Goal: Task Accomplishment & Management: Complete application form

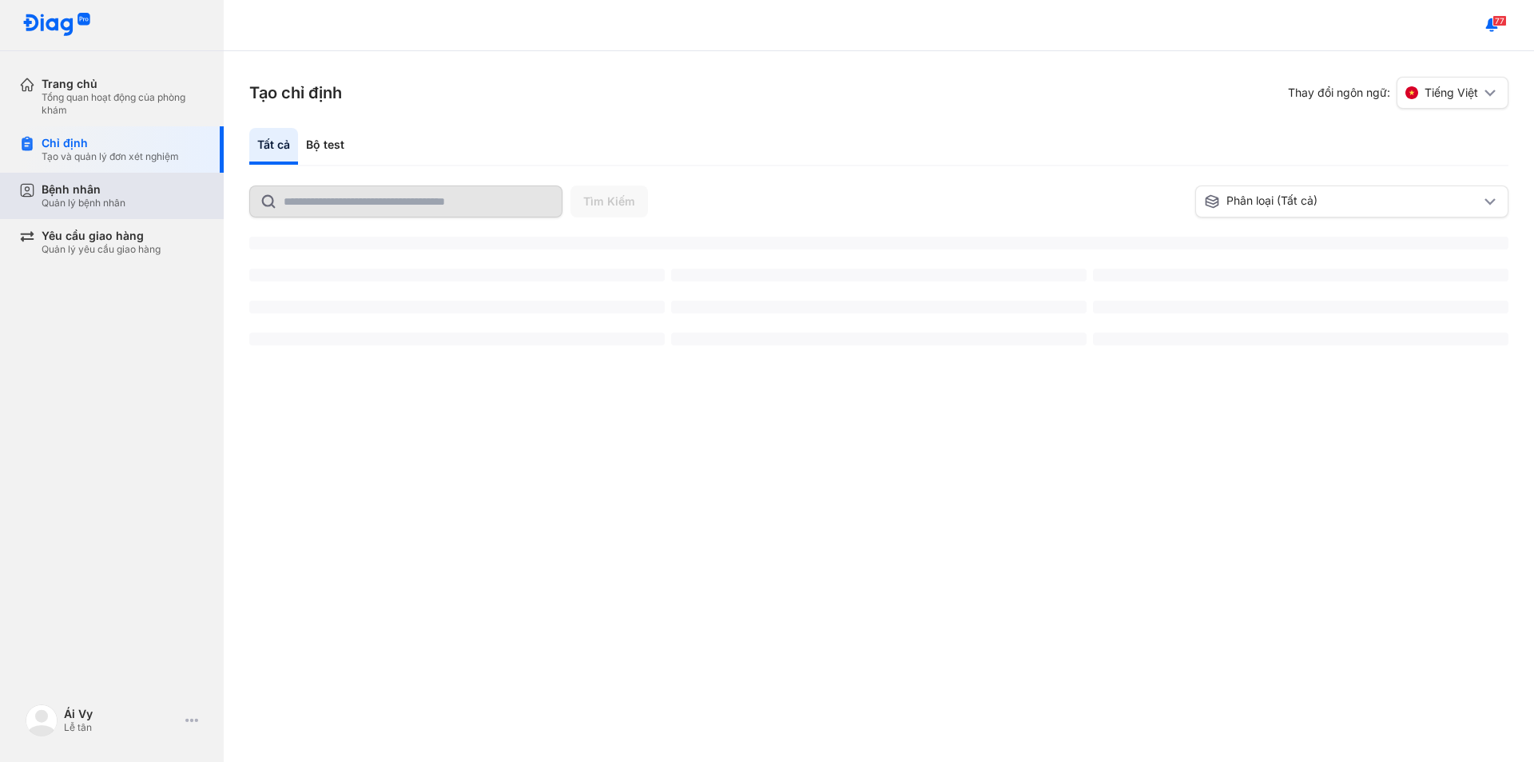
click at [105, 219] on div "Bệnh nhân Quản lý bệnh nhân" at bounding box center [121, 196] width 205 height 46
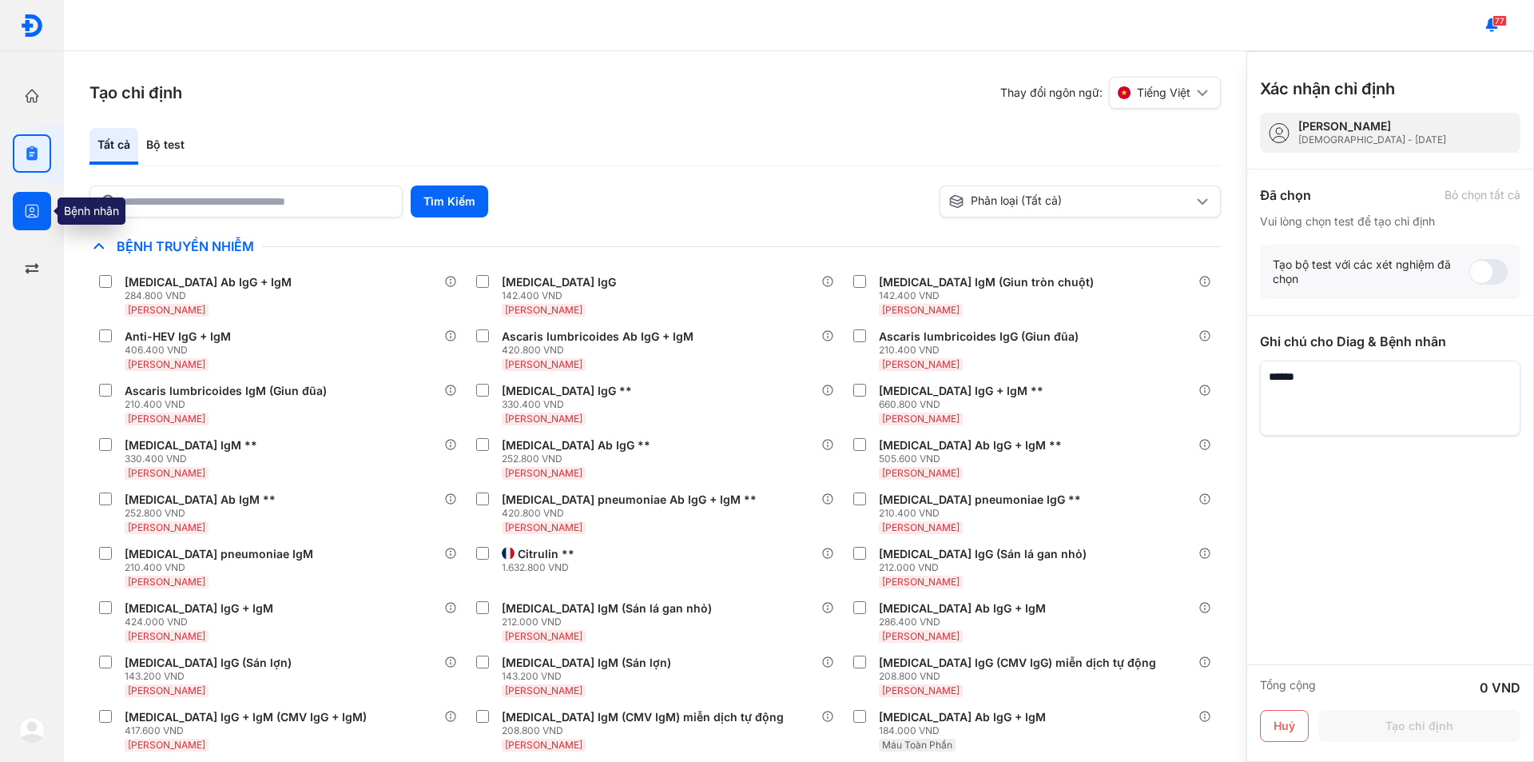
click at [38, 205] on icon "button" at bounding box center [32, 211] width 16 height 16
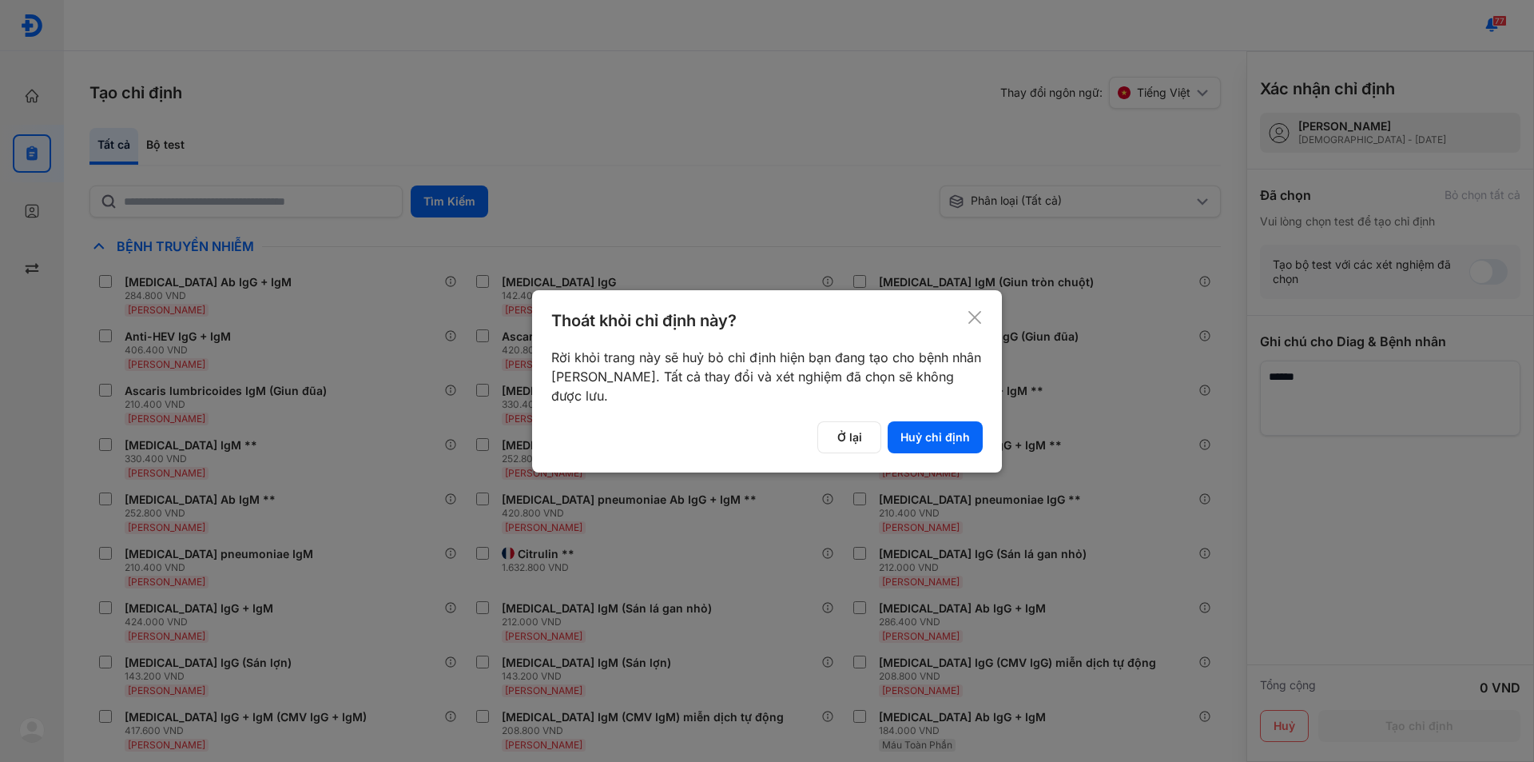
click at [974, 309] on icon at bounding box center [975, 317] width 16 height 16
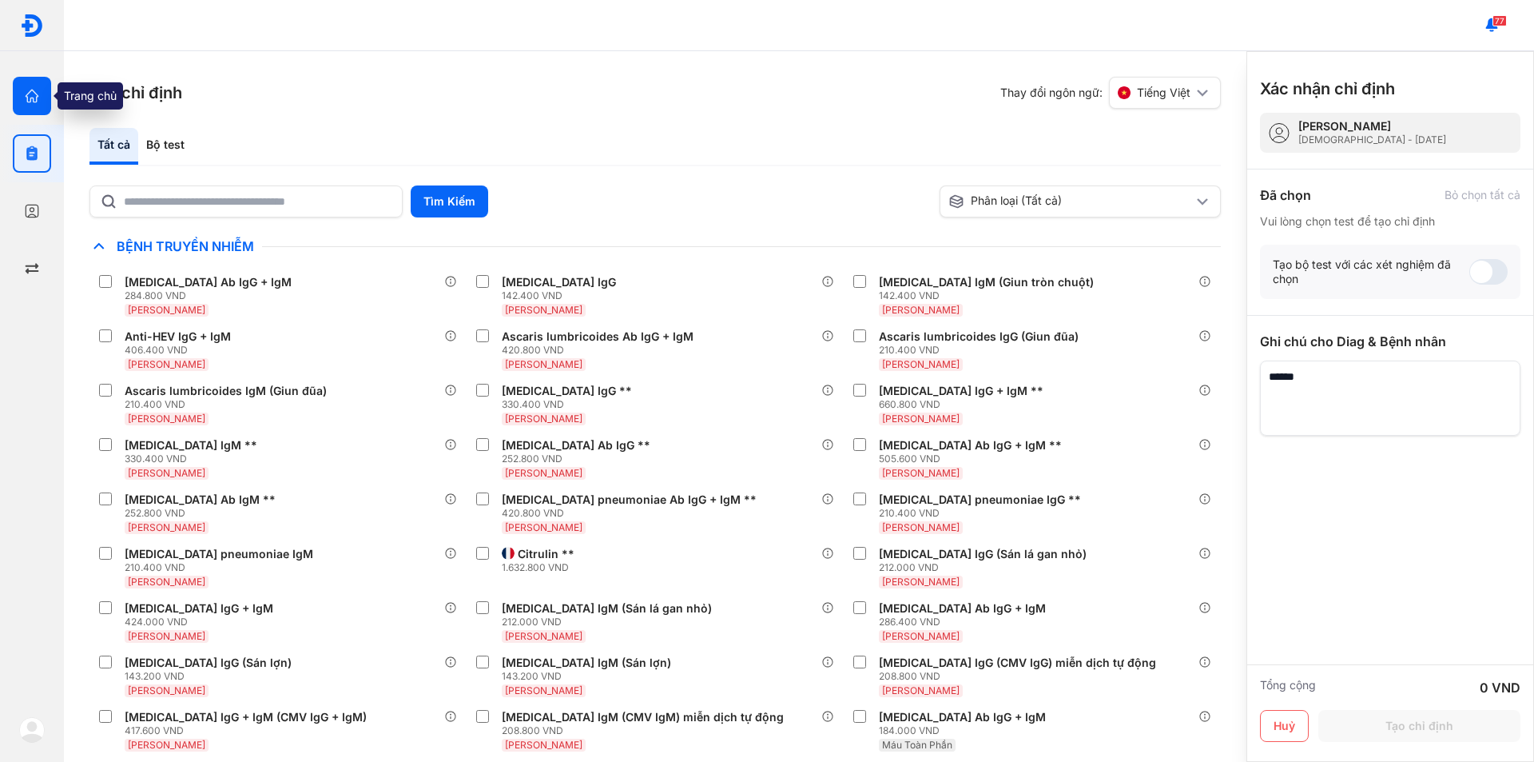
click at [28, 89] on icon "button" at bounding box center [32, 96] width 16 height 16
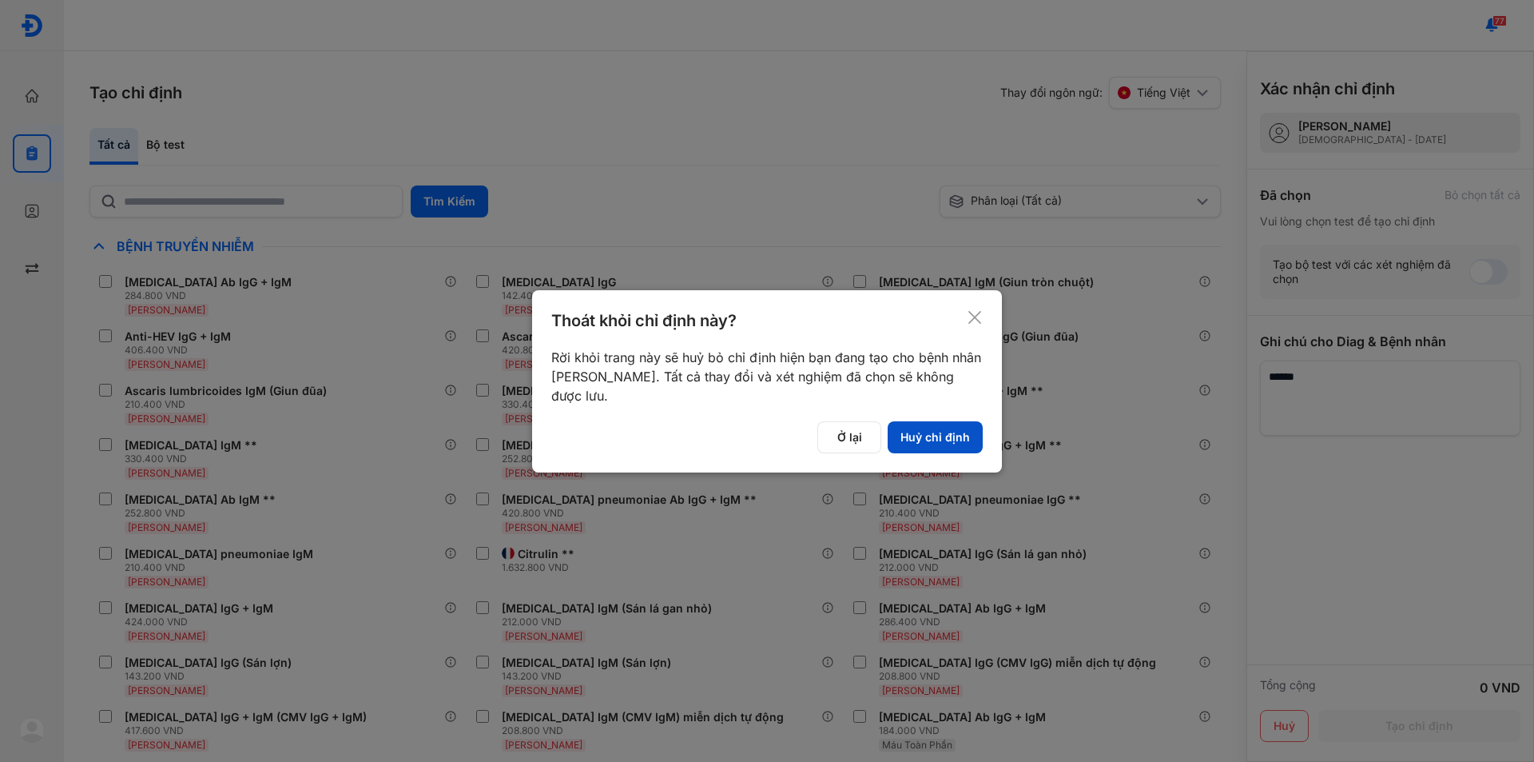
click at [928, 437] on button "Huỷ chỉ định" at bounding box center [935, 437] width 95 height 32
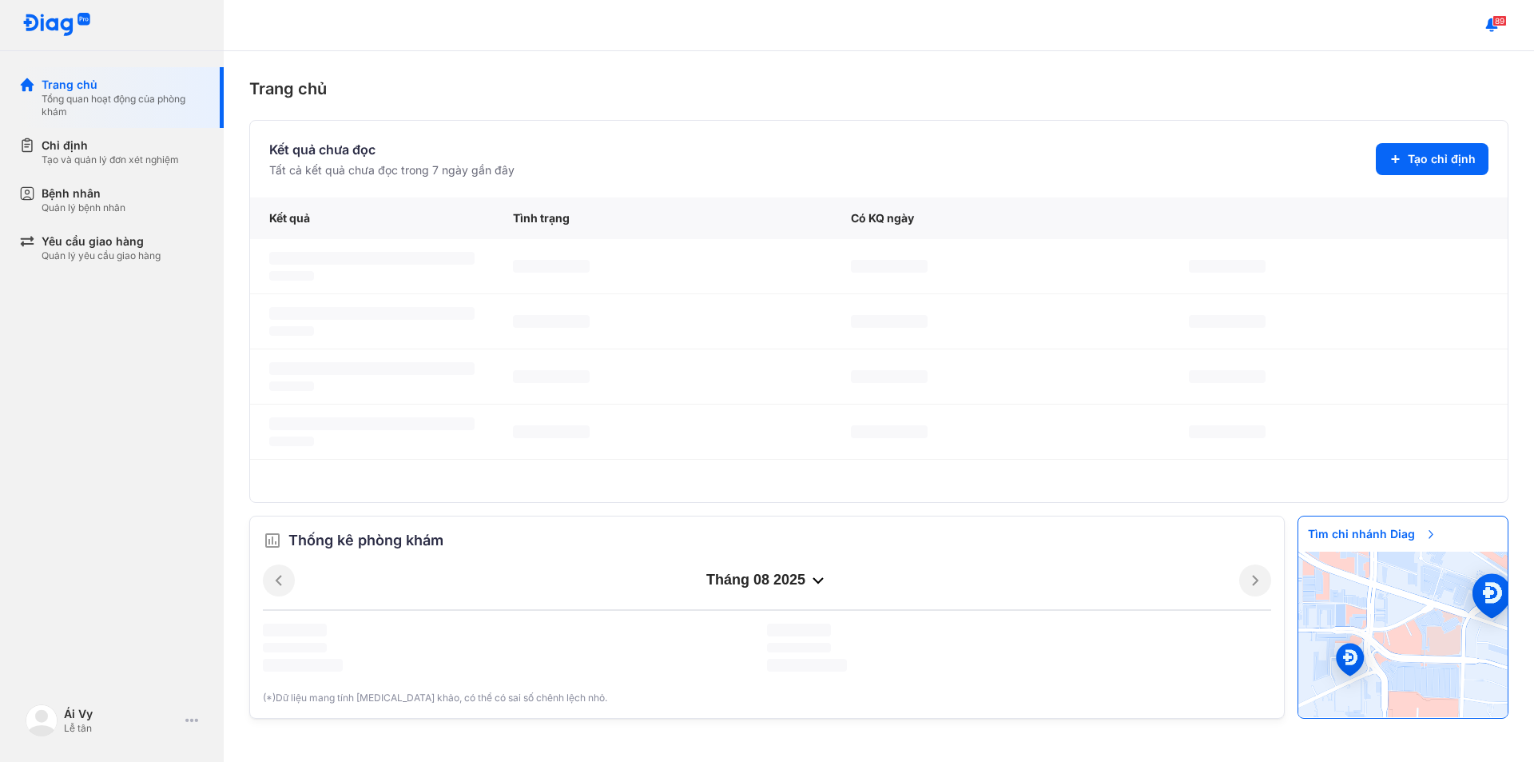
click at [82, 246] on div "Yêu cầu giao hàng" at bounding box center [101, 241] width 119 height 16
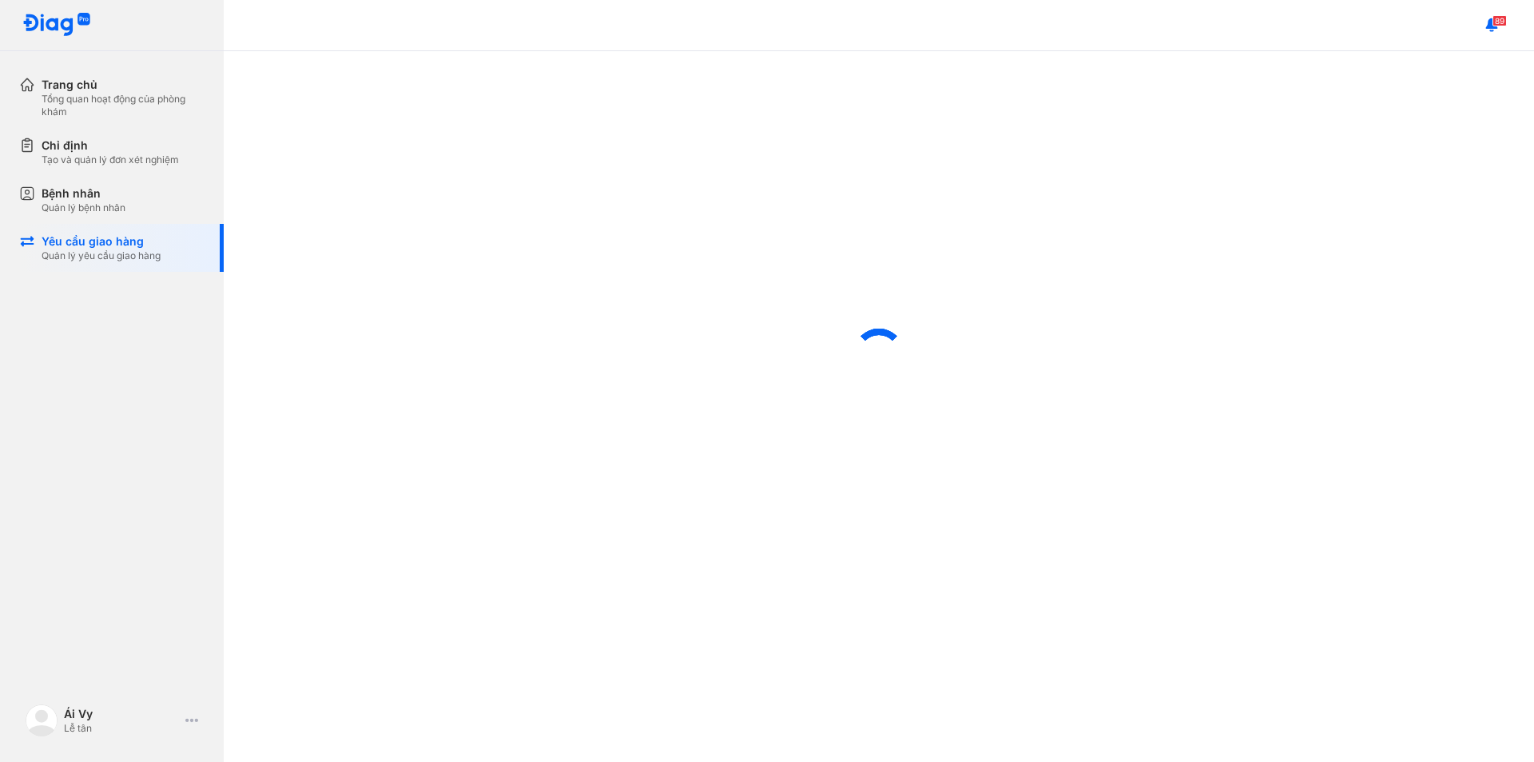
click at [82, 246] on div "Yêu cầu giao hàng" at bounding box center [101, 241] width 119 height 16
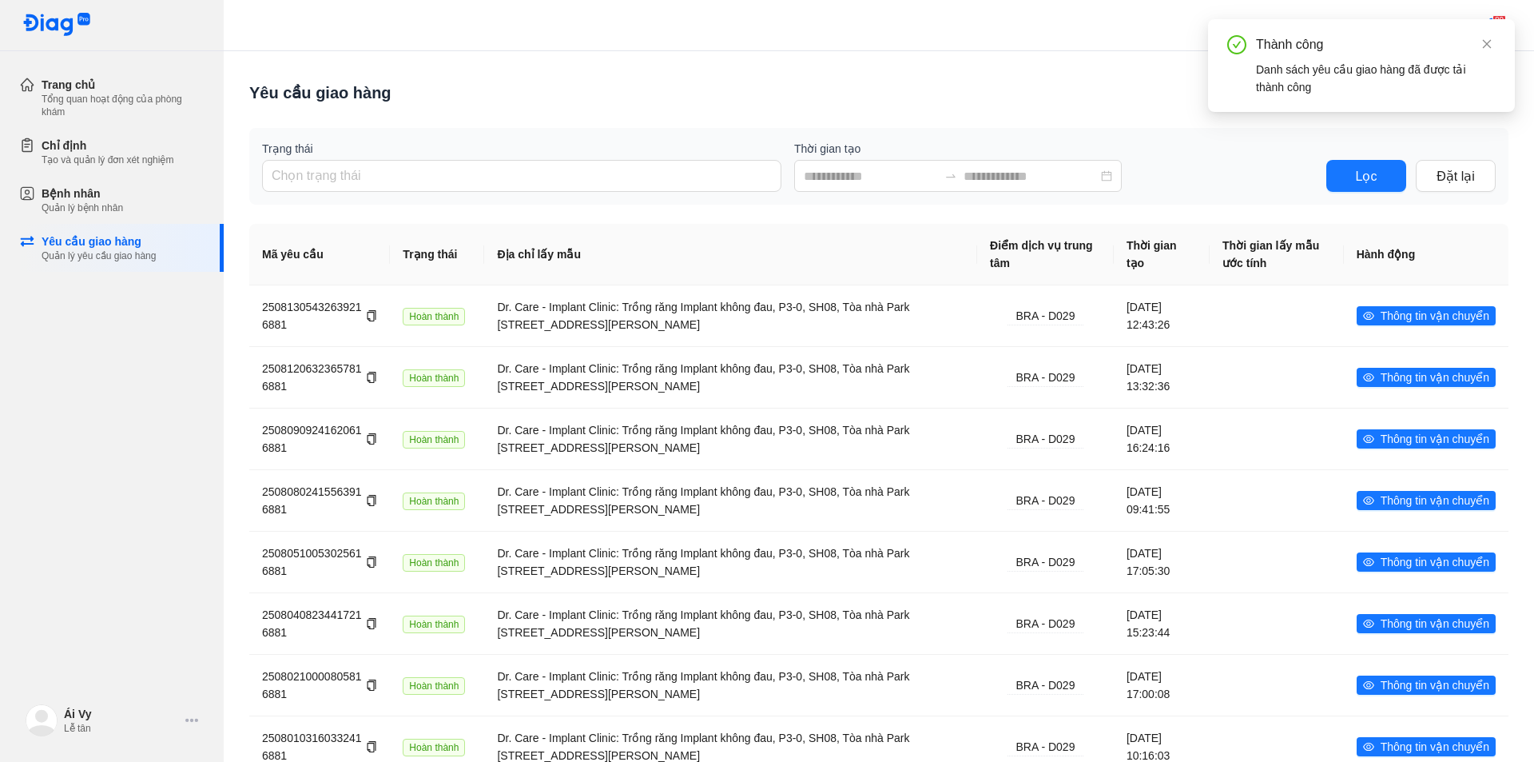
click at [1497, 58] on div "Thành công Danh sách yêu cầu giao hàng đã được tải thành công" at bounding box center [1361, 65] width 307 height 93
click at [1486, 47] on icon "close" at bounding box center [1487, 43] width 11 height 11
click at [1431, 89] on icon "plus" at bounding box center [1435, 92] width 13 height 13
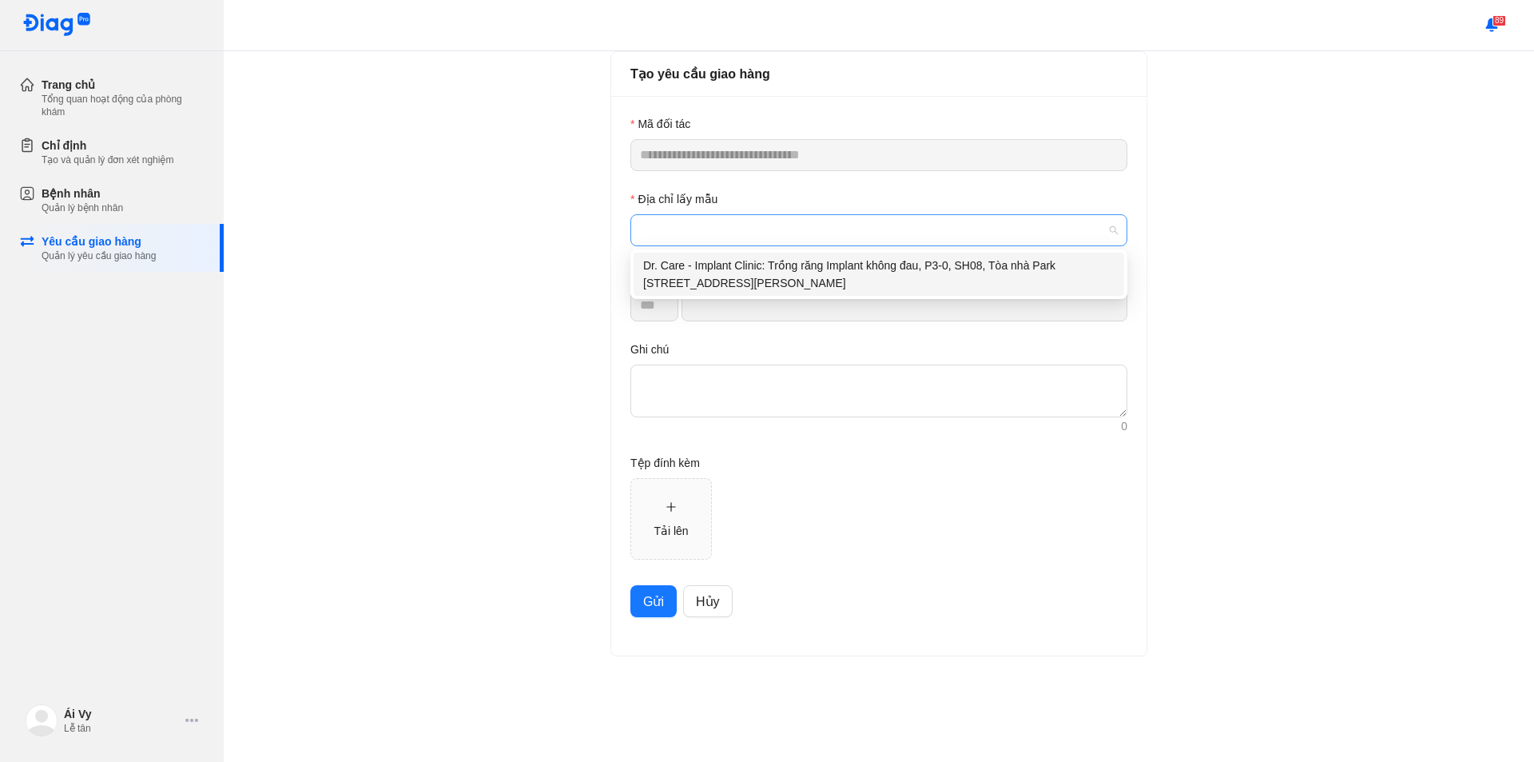
click at [722, 228] on span at bounding box center [879, 230] width 478 height 30
click at [812, 277] on div "Dr. Care - Implant Clinic: Trồng răng Implant không đau, P3-0, SH08, Tòa nhà Pa…" at bounding box center [879, 274] width 472 height 35
type input "*********"
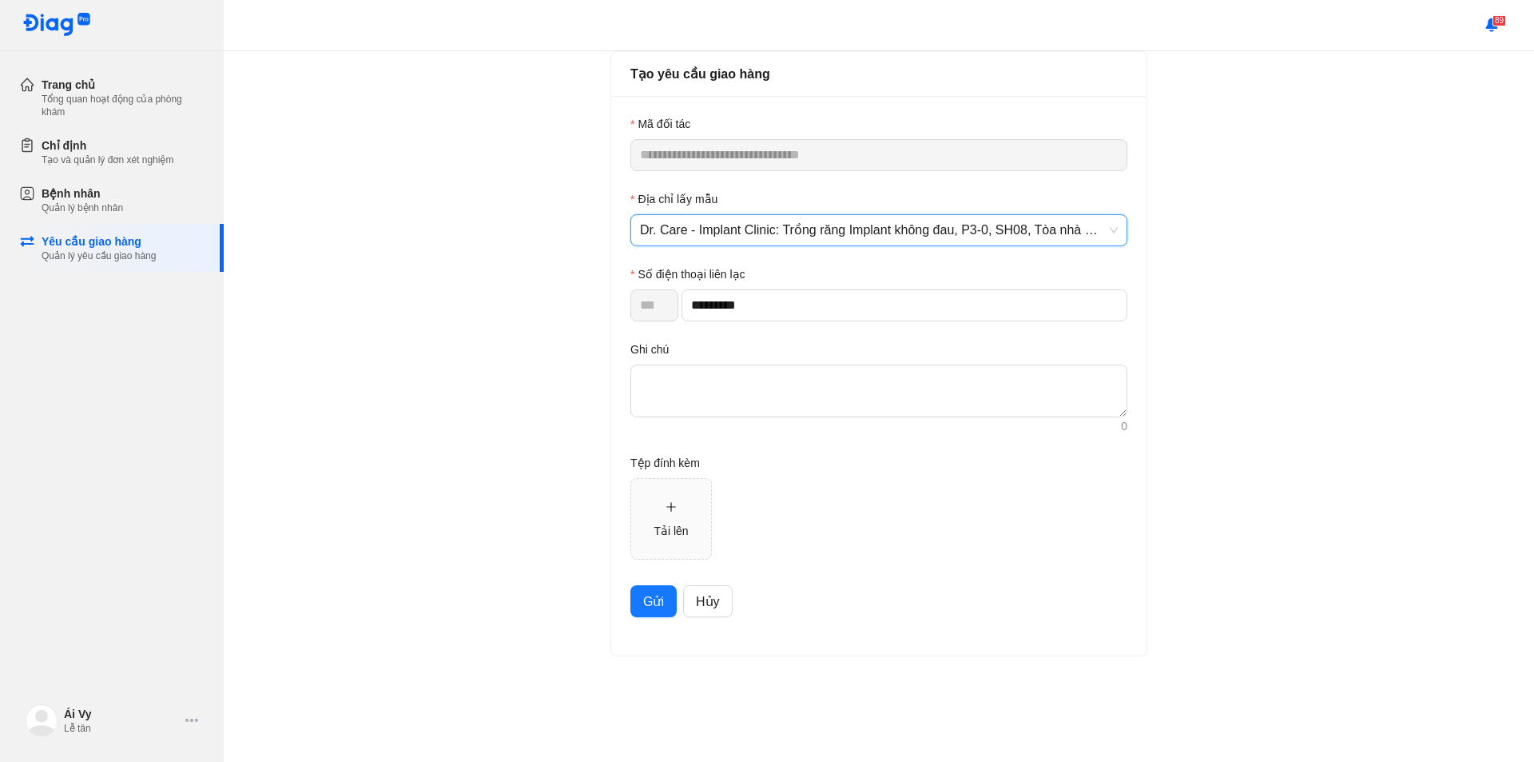
click at [663, 602] on span "Gửi" at bounding box center [653, 601] width 21 height 20
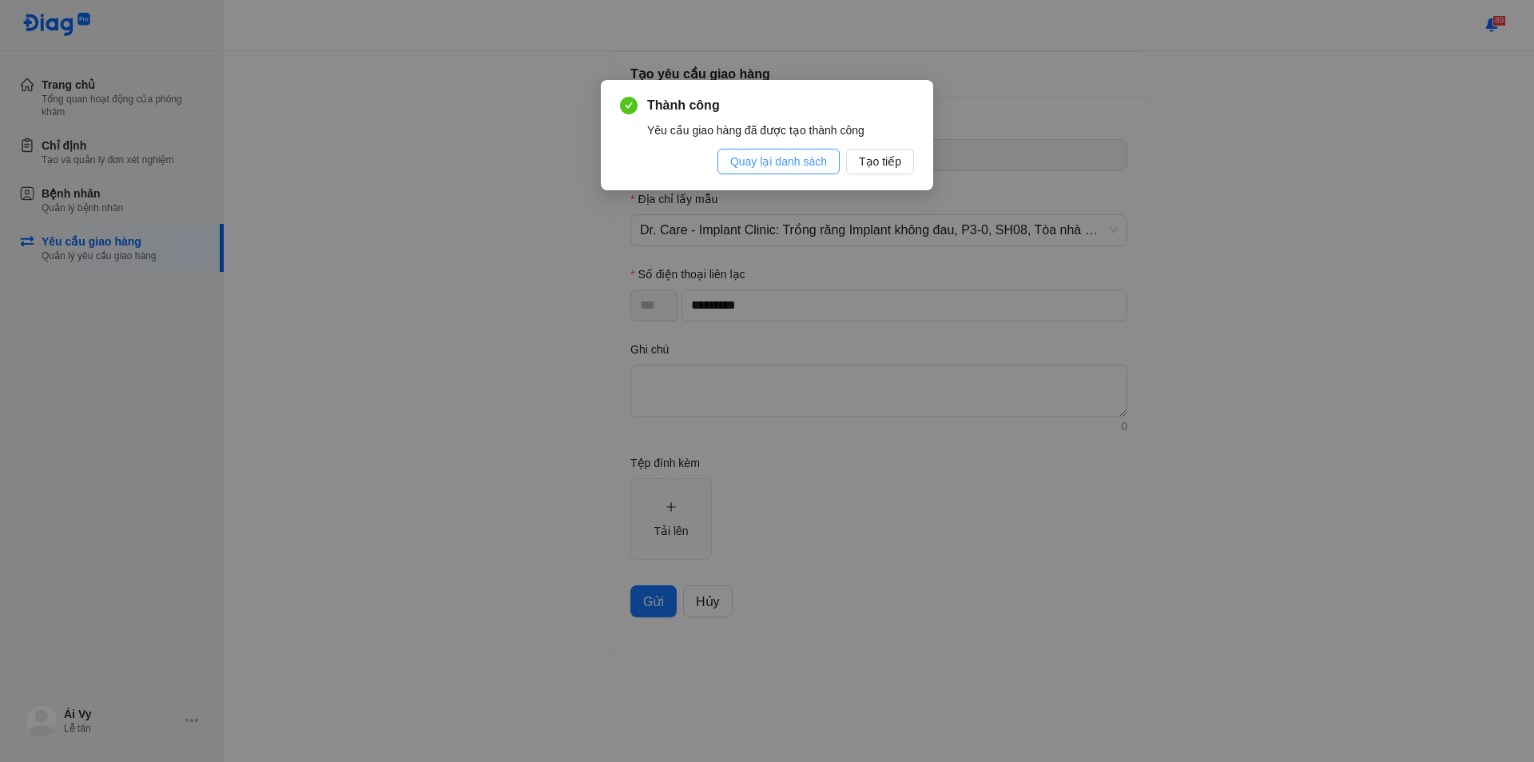
click at [755, 153] on span "Quay lại danh sách" at bounding box center [778, 162] width 97 height 18
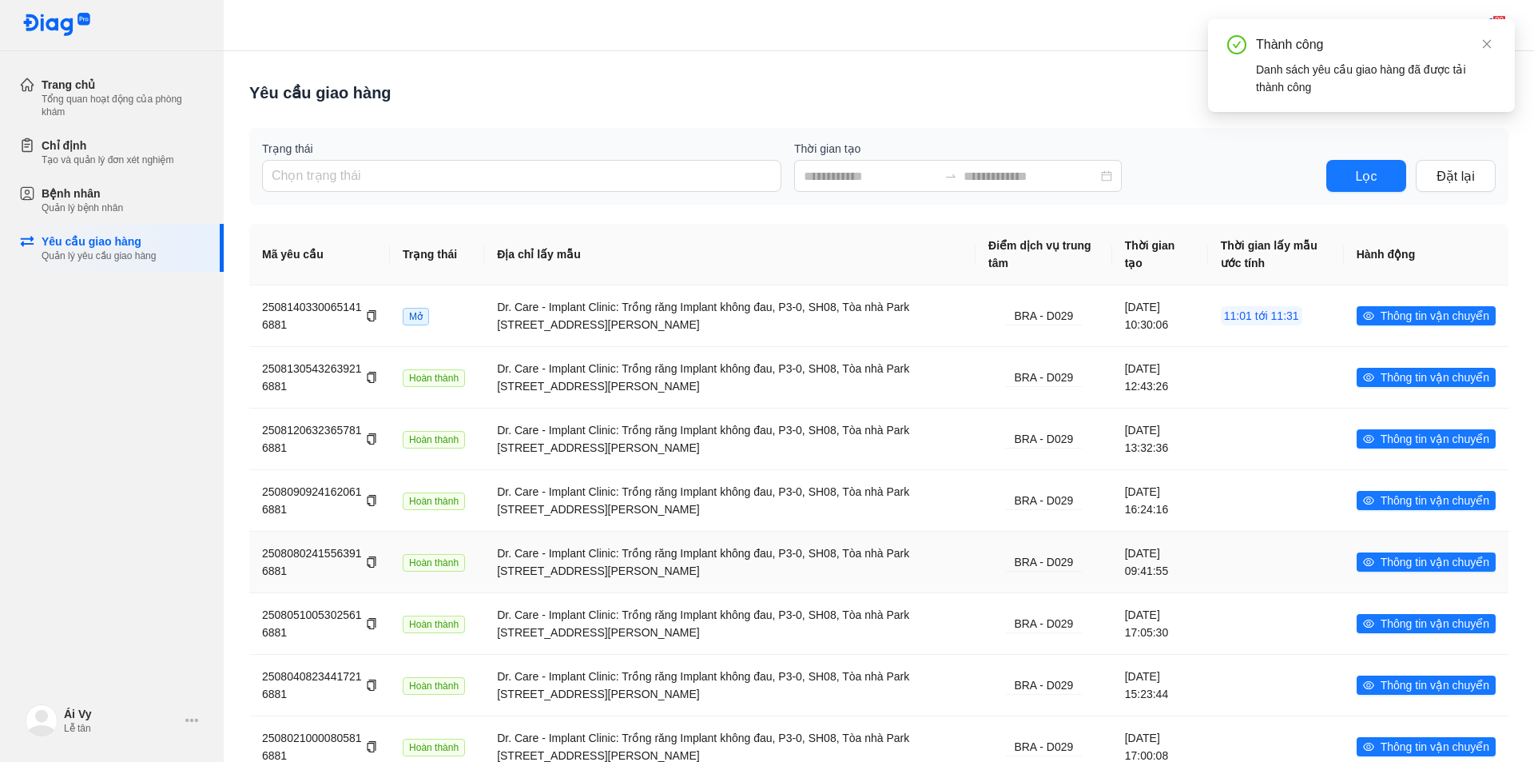
click at [0, 522] on div "Trang chủ Tổng quan hoạt động của phòng khám Chỉ định Tạo và quản lý đơn xét ng…" at bounding box center [112, 381] width 224 height 762
click at [103, 178] on div "Bệnh nhân Quản lý bệnh nhân" at bounding box center [121, 200] width 205 height 48
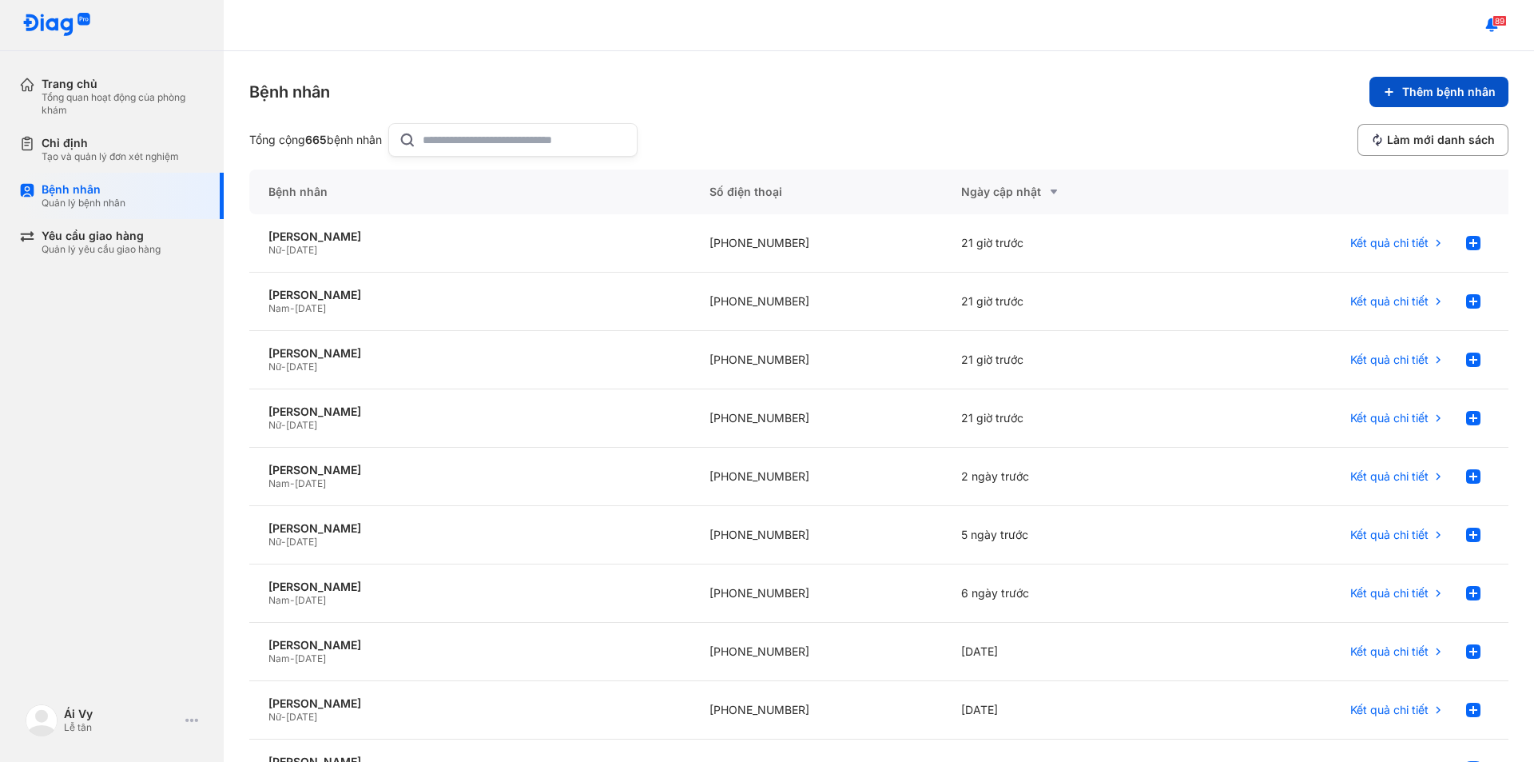
click at [1429, 92] on span "Thêm bệnh nhân" at bounding box center [1450, 92] width 94 height 14
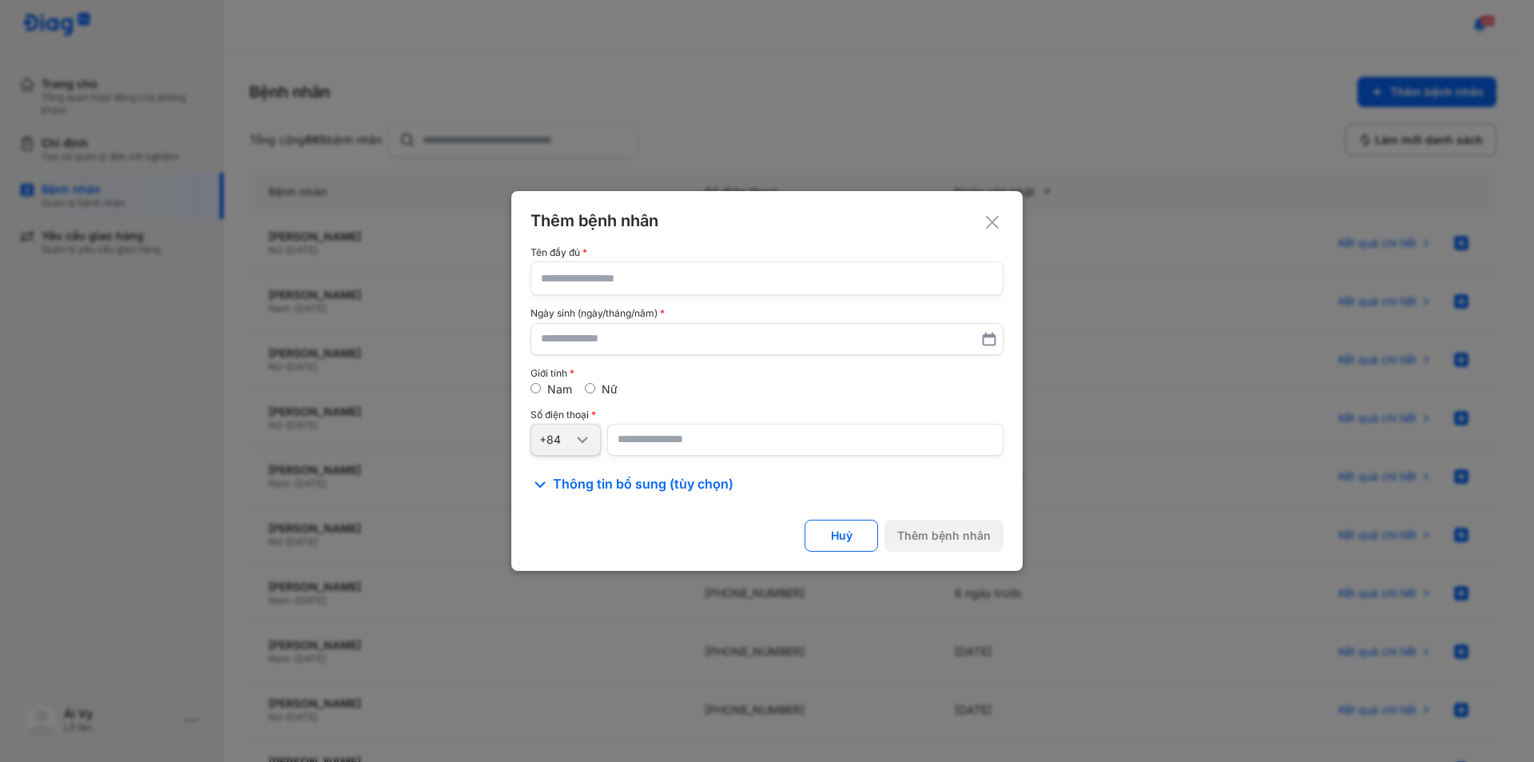
click at [636, 282] on input "text" at bounding box center [767, 278] width 452 height 32
paste input "**********"
type input "**********"
click at [657, 332] on input "text" at bounding box center [767, 338] width 452 height 29
type input "**********"
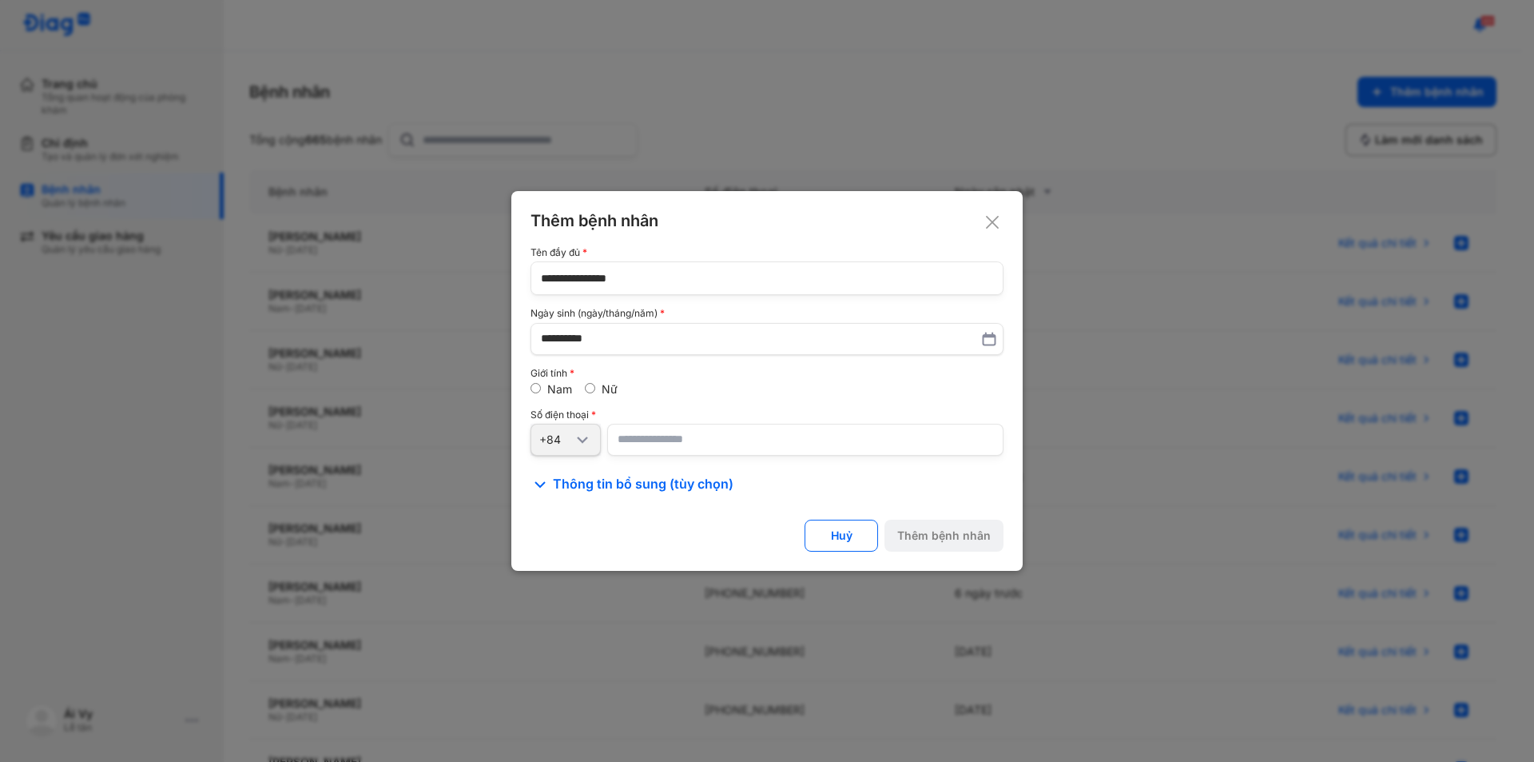
click at [650, 437] on input "number" at bounding box center [805, 440] width 396 height 32
paste input "**********"
type input "**********"
click at [937, 534] on div "Thêm bệnh nhân" at bounding box center [944, 535] width 94 height 14
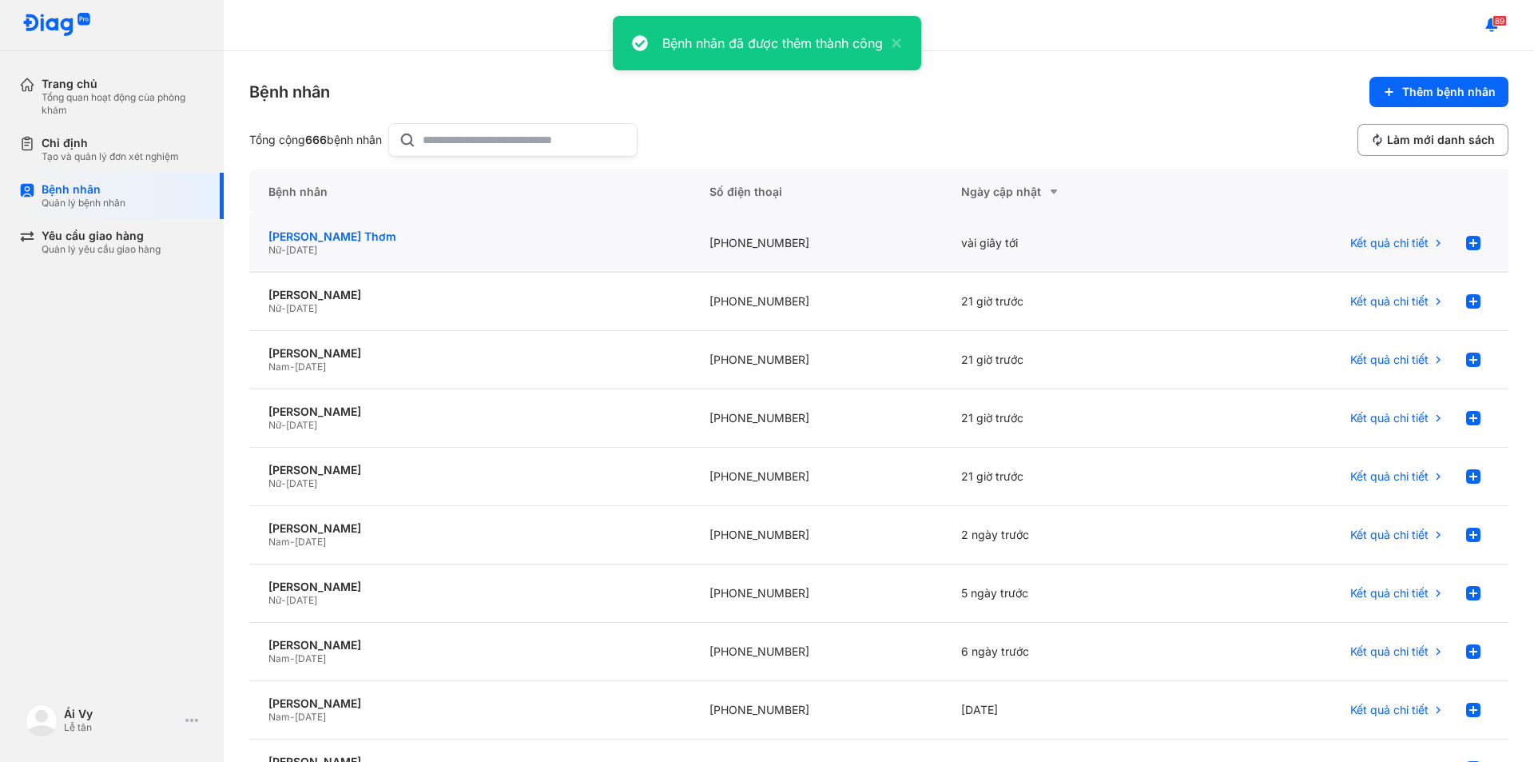
click at [421, 240] on div "Cao Thị Thu Thơm" at bounding box center [470, 236] width 403 height 14
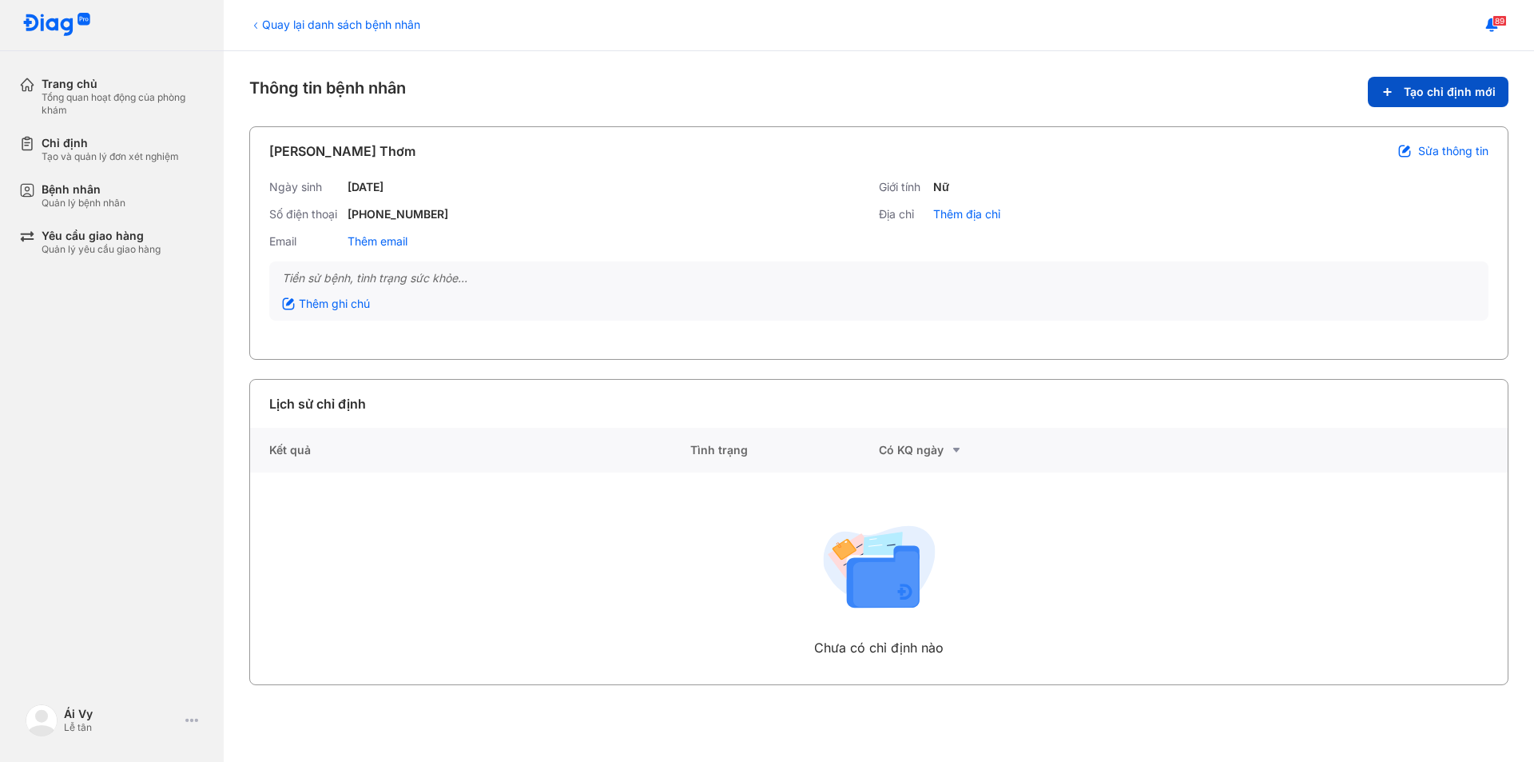
click at [1457, 88] on span "Tạo chỉ định mới" at bounding box center [1450, 92] width 92 height 14
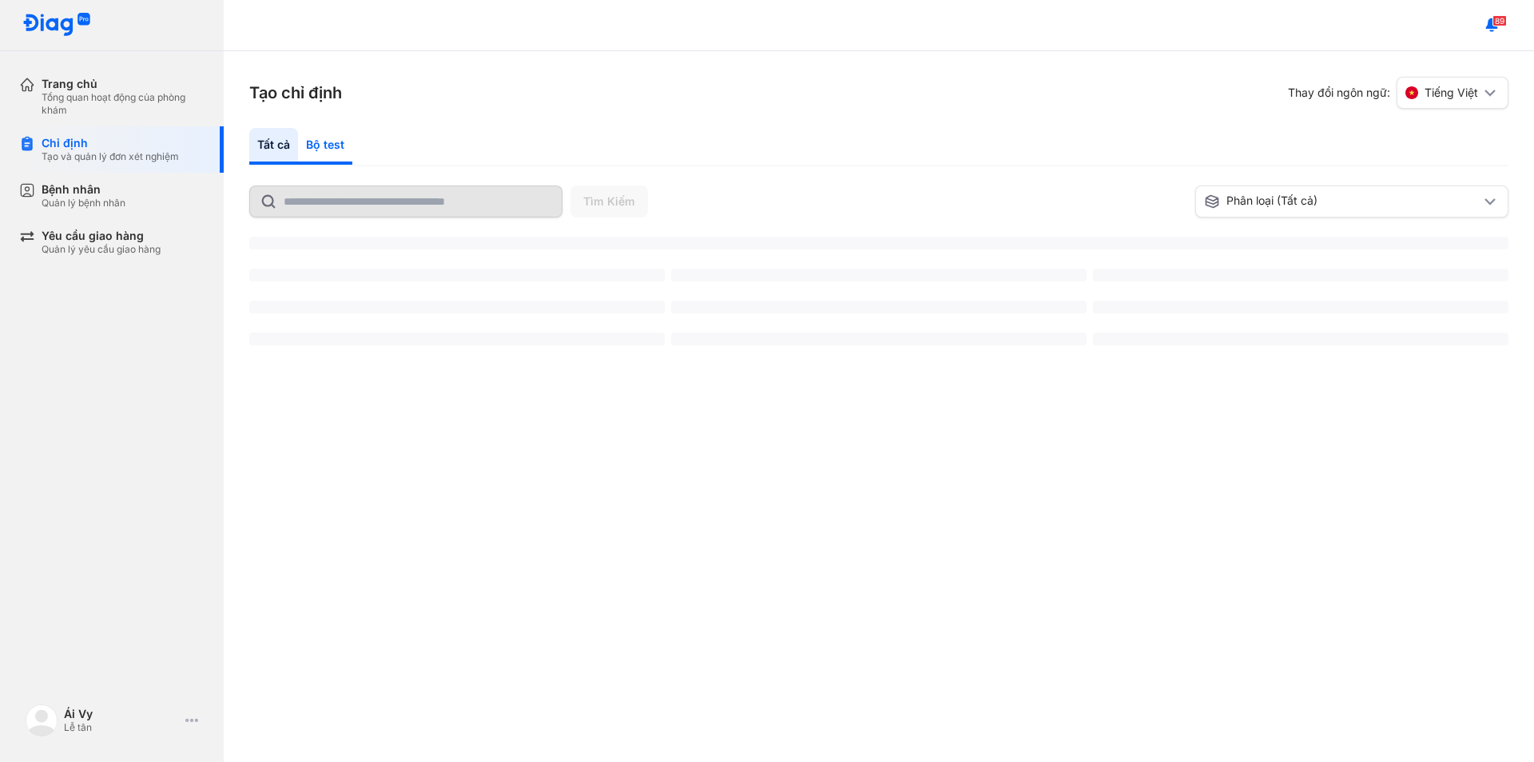
click at [345, 145] on div "Bộ test" at bounding box center [325, 146] width 54 height 37
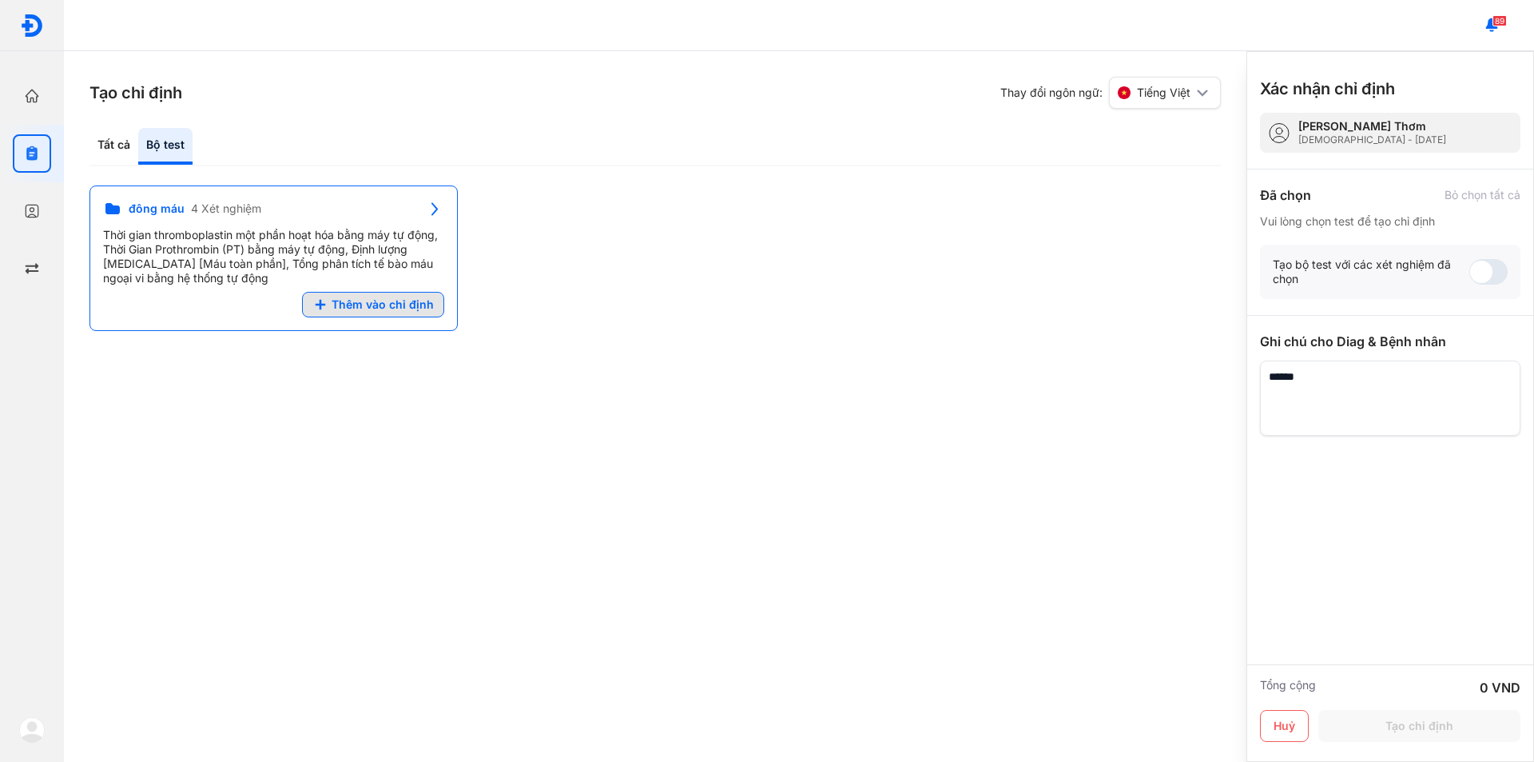
click at [380, 302] on span "Thêm vào chỉ định" at bounding box center [383, 304] width 102 height 14
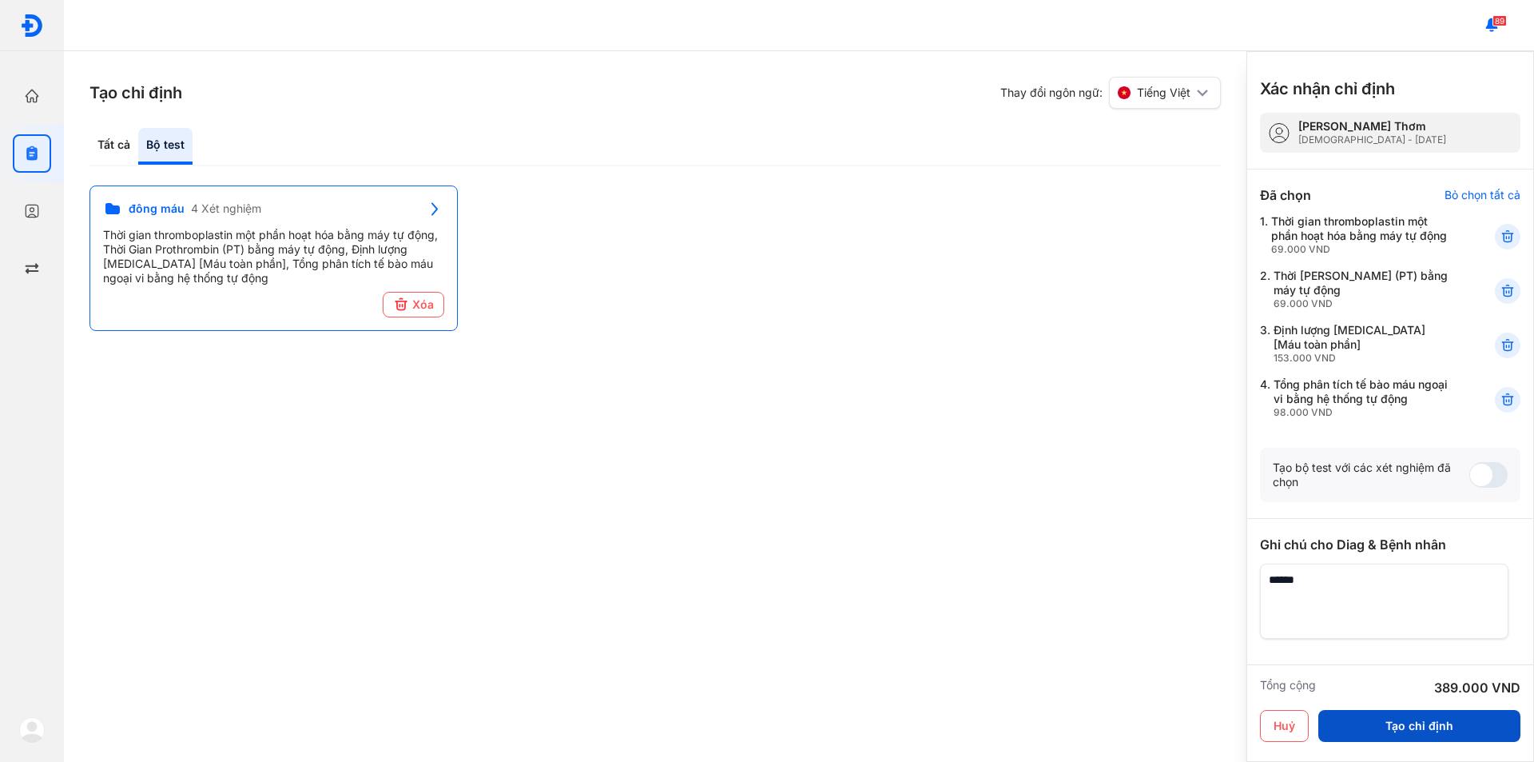
click at [1432, 727] on button "Tạo chỉ định" at bounding box center [1420, 726] width 202 height 32
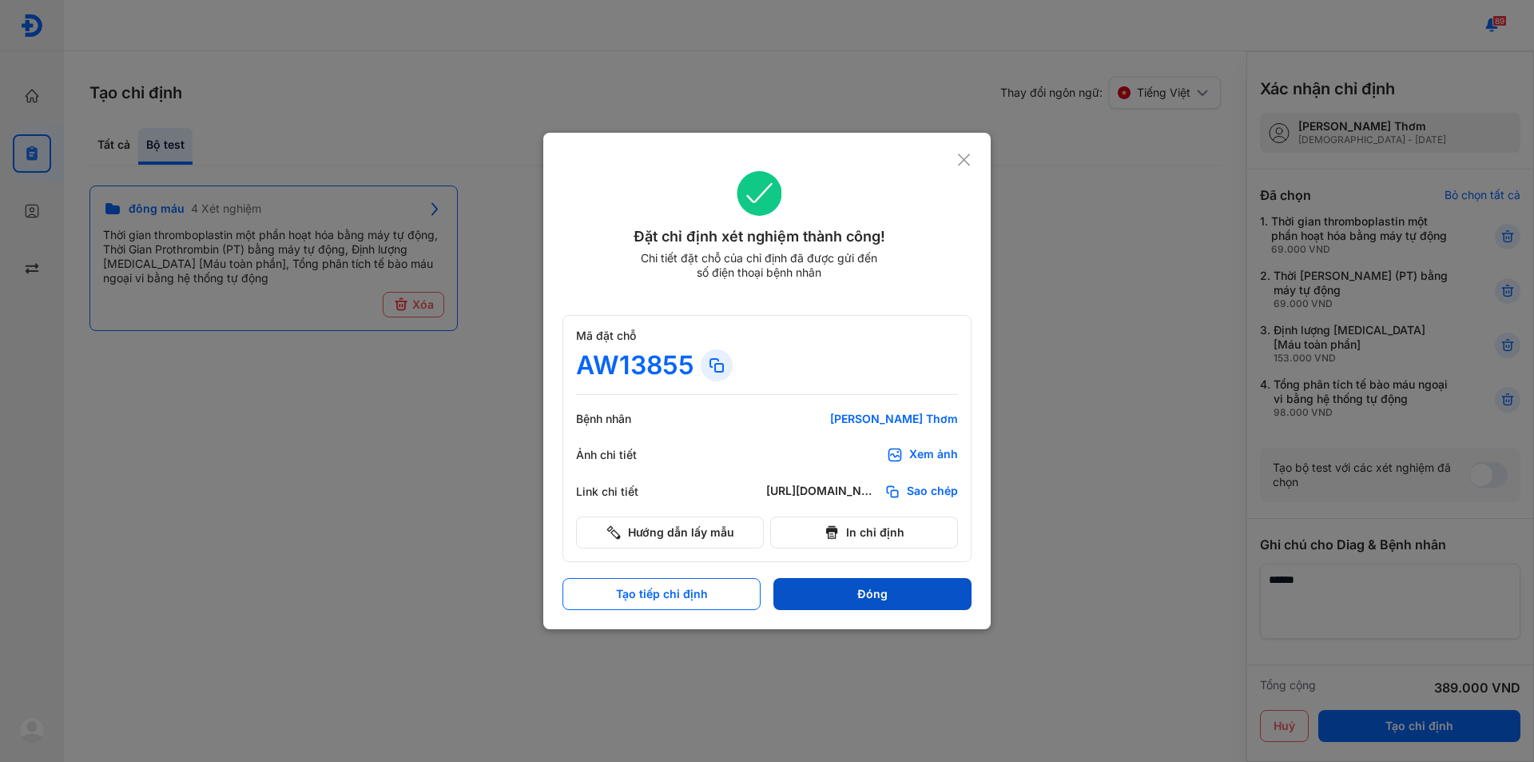
click at [896, 603] on button "Đóng" at bounding box center [873, 594] width 198 height 32
